Goal: Information Seeking & Learning: Find specific fact

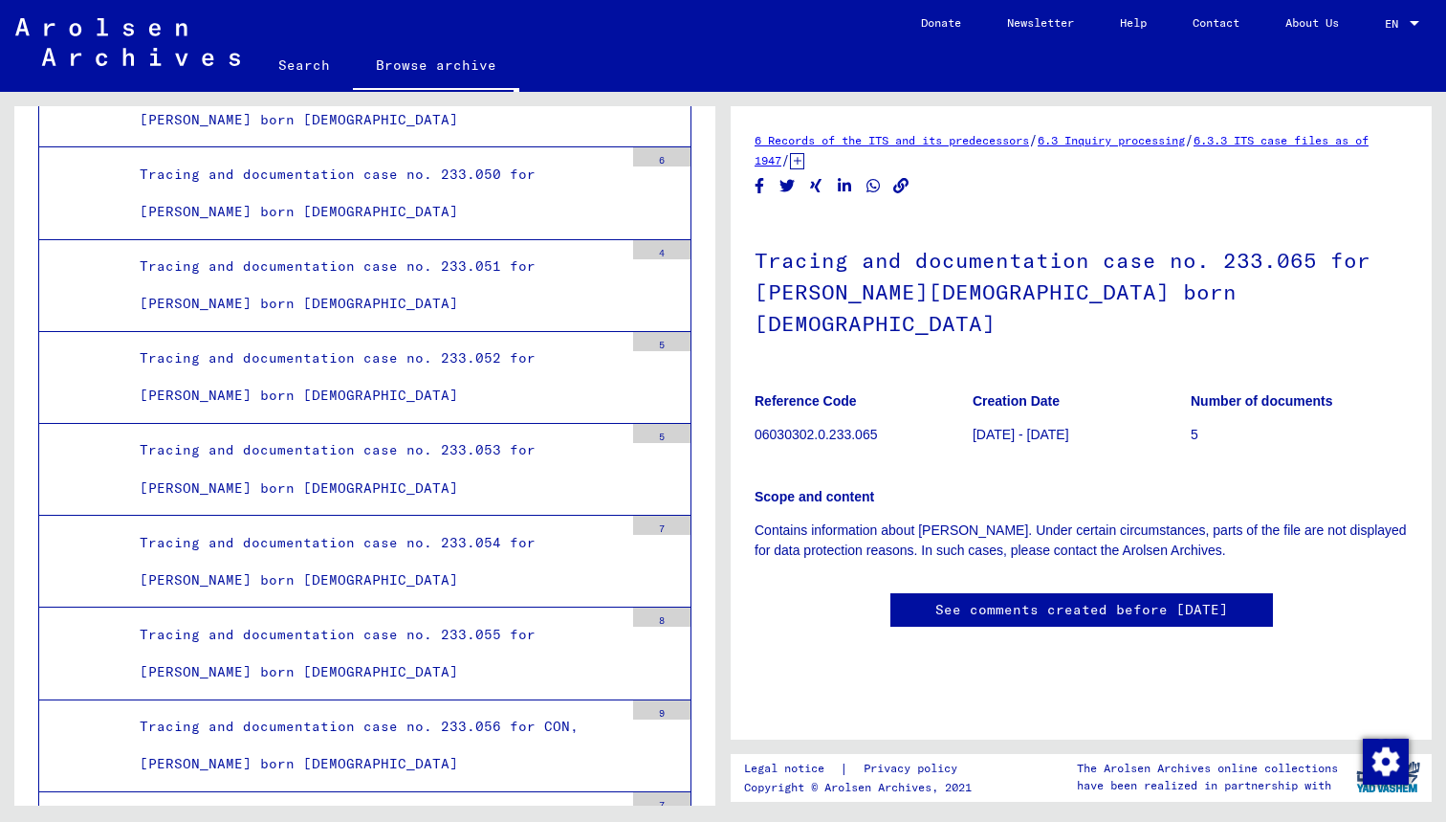
click at [803, 425] on p "06030302.0.233.065" at bounding box center [863, 435] width 217 height 20
drag, startPoint x: 876, startPoint y: 406, endPoint x: 754, endPoint y: 402, distance: 122.5
click at [754, 402] on yv-its-full-details "6 Records of the ITS and its predecessors / 6.3 Inquiry processing / 6.3.3 ITS …" at bounding box center [1081, 398] width 701 height 536
click at [860, 425] on p "06030302.0.233.065" at bounding box center [863, 435] width 217 height 20
drag, startPoint x: 887, startPoint y: 399, endPoint x: 755, endPoint y: 399, distance: 132.0
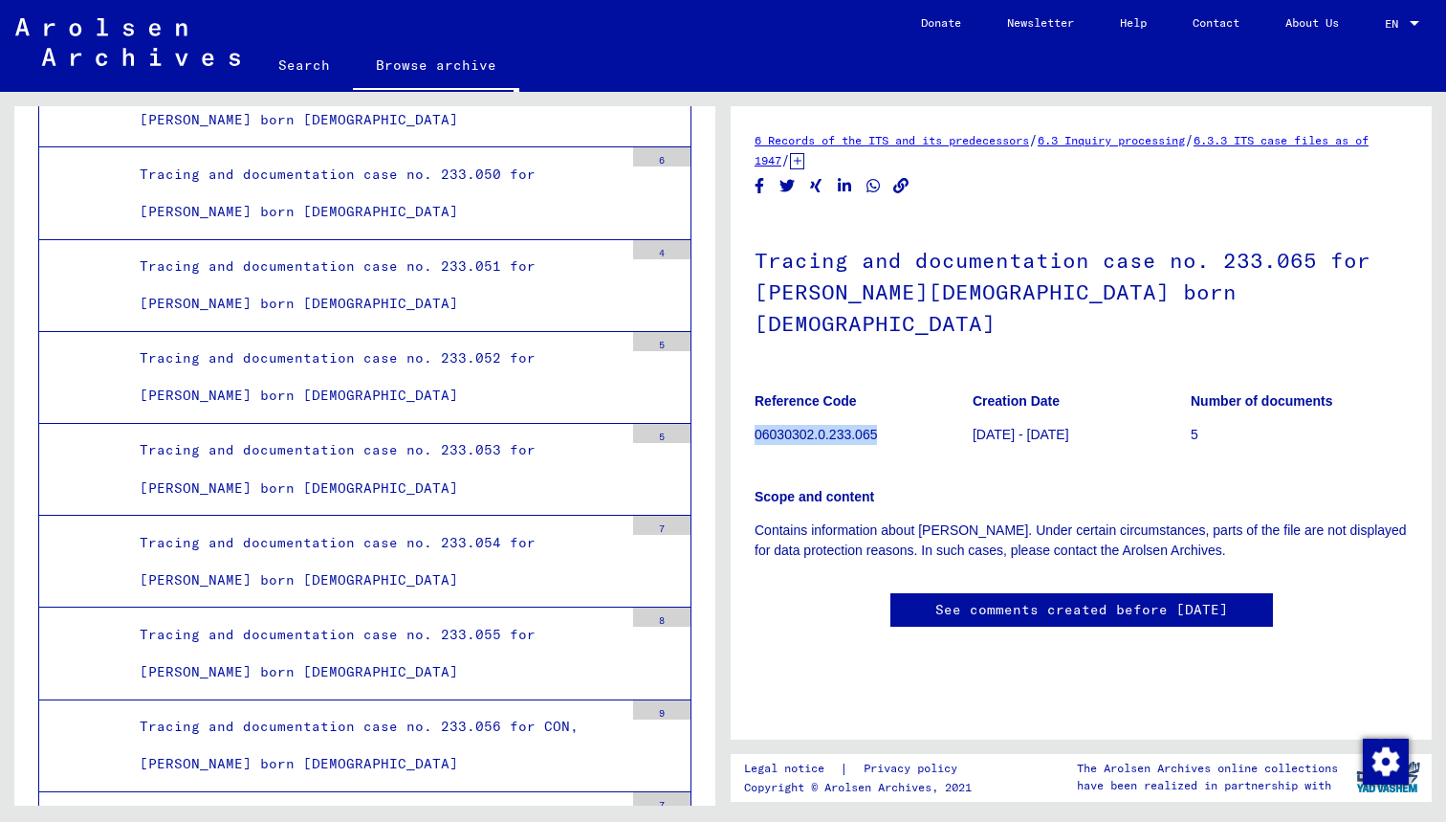
click at [755, 425] on p "06030302.0.233.065" at bounding box center [863, 435] width 217 height 20
copy p "06030302.0.233.065"
